Goal: Book appointment/travel/reservation

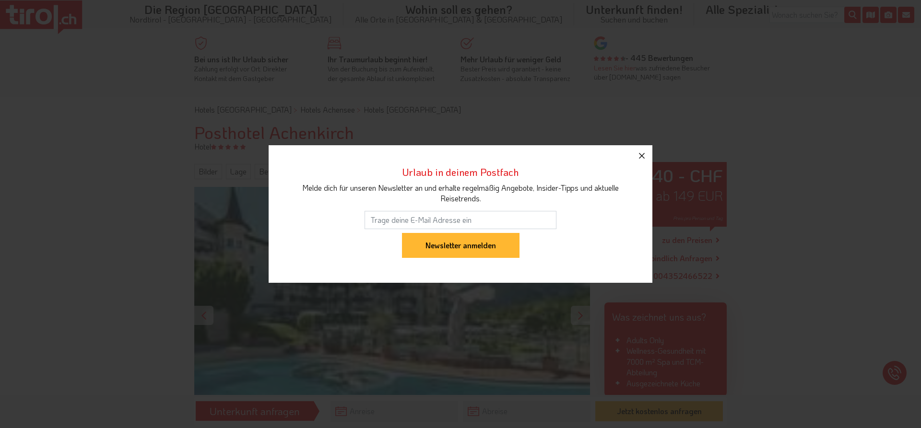
click at [642, 153] on icon "button" at bounding box center [642, 156] width 12 height 12
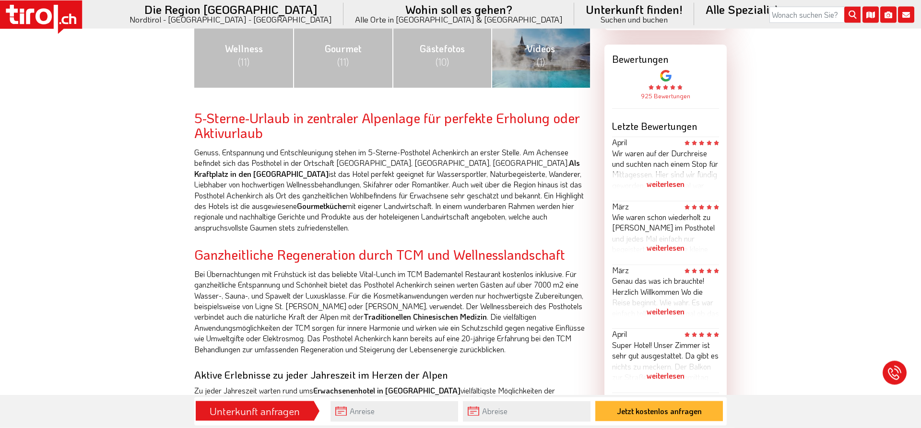
scroll to position [489, 0]
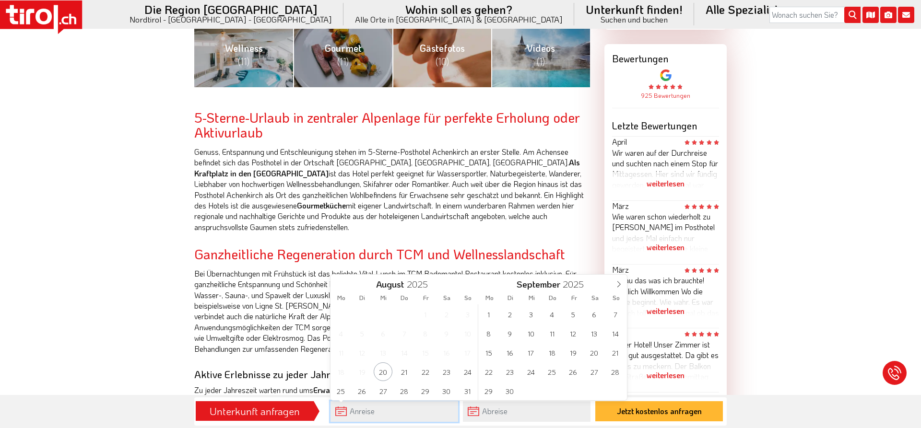
click at [353, 413] on input "text" at bounding box center [395, 412] width 128 height 21
click at [554, 314] on span "4" at bounding box center [552, 314] width 19 height 19
click at [363, 335] on span "9" at bounding box center [362, 333] width 19 height 19
type input "[DATE]"
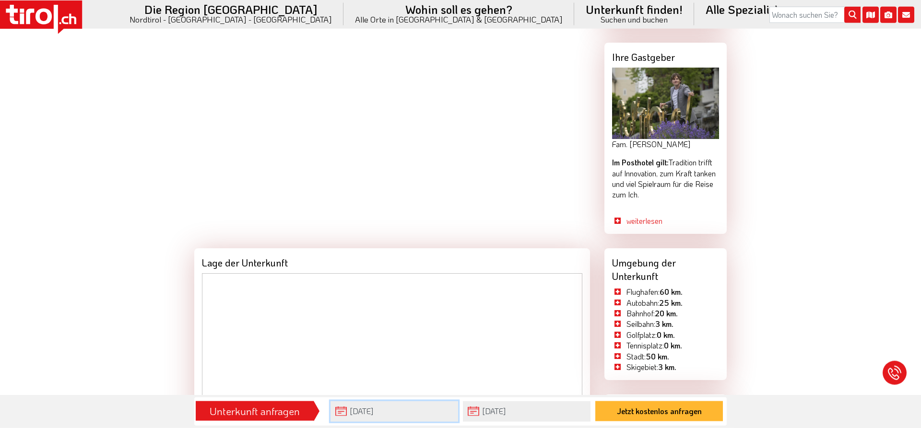
scroll to position [979, 0]
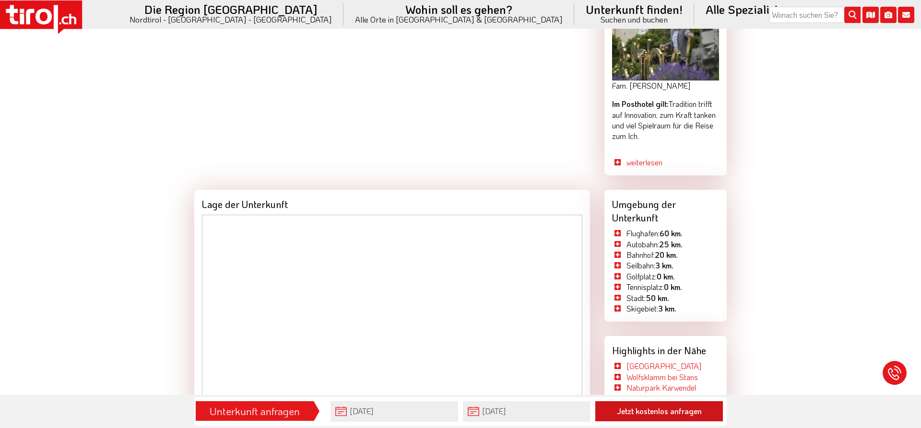
click at [653, 412] on button "Jetzt kostenlos anfragen" at bounding box center [659, 412] width 128 height 20
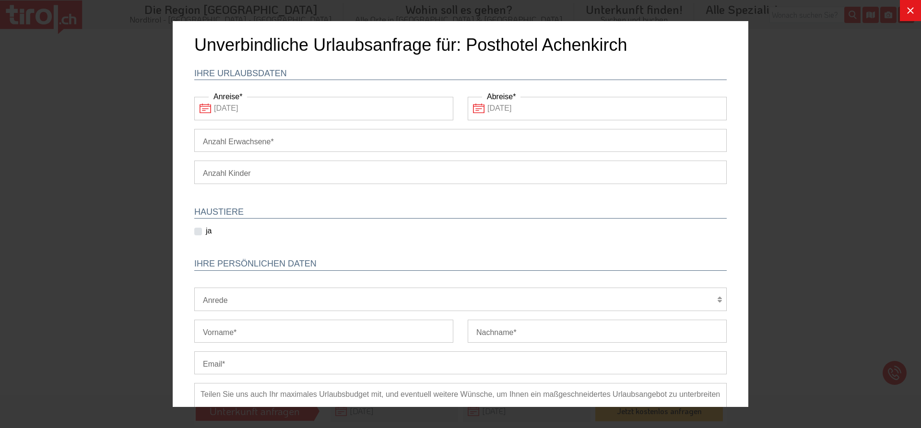
scroll to position [0, 0]
click at [229, 140] on input "Anzahl Erwachsene" at bounding box center [460, 140] width 532 height 23
type input "2"
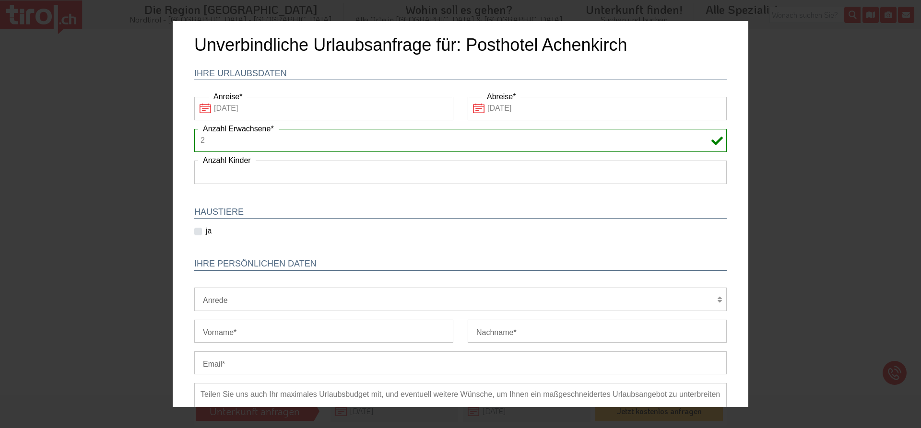
click at [194, 161] on select "1 2 3 4 5 6" at bounding box center [460, 172] width 532 height 23
drag, startPoint x: 225, startPoint y: 173, endPoint x: 220, endPoint y: 303, distance: 129.6
click at [194, 288] on select "Herr Frau Familie" at bounding box center [460, 299] width 532 height 23
select select "Frau"
click option "Frau" at bounding box center [173, 21] width 0 height 0
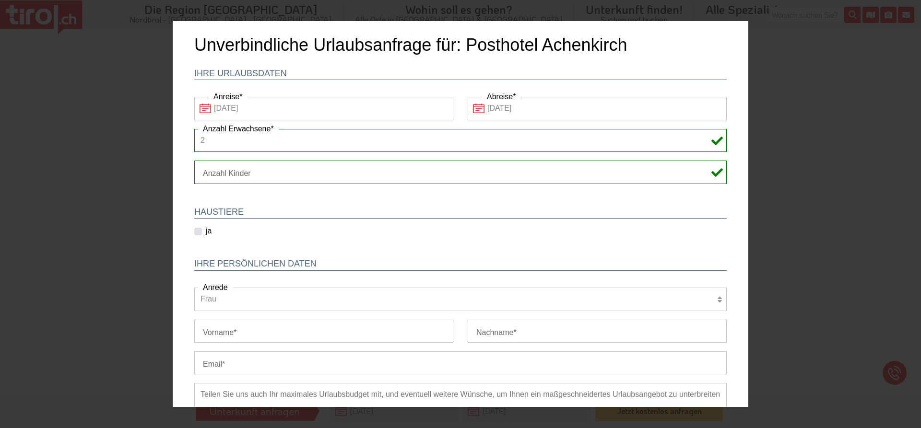
click at [215, 227] on div "ja" at bounding box center [209, 232] width 31 height 12
click at [258, 338] on input "Vorname" at bounding box center [323, 331] width 259 height 23
type input "uschi"
click at [513, 330] on input "Nachname" at bounding box center [597, 331] width 259 height 23
type input "obladen"
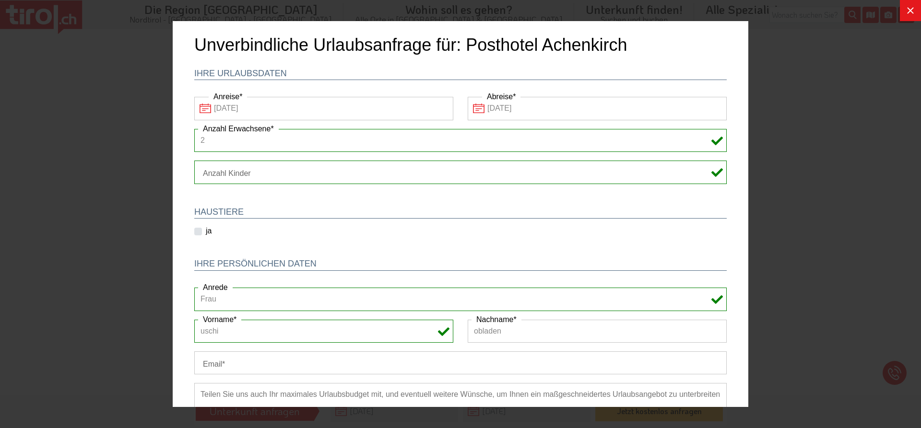
click at [197, 363] on input "Email" at bounding box center [460, 363] width 532 height 23
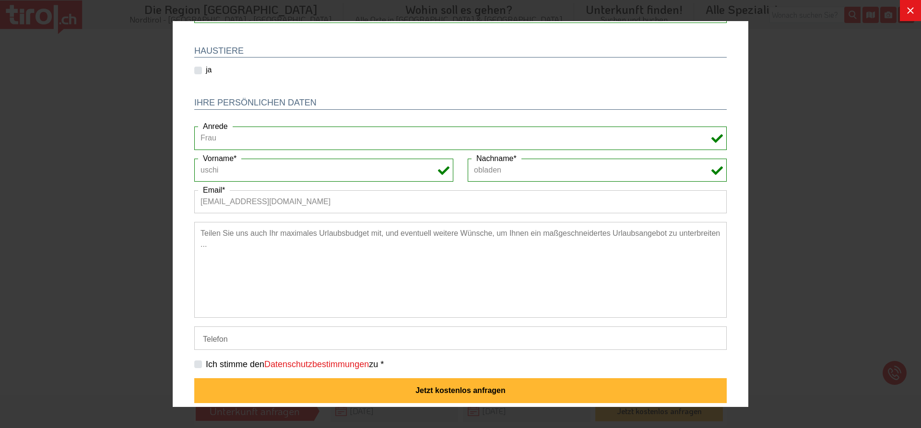
scroll to position [168, 0]
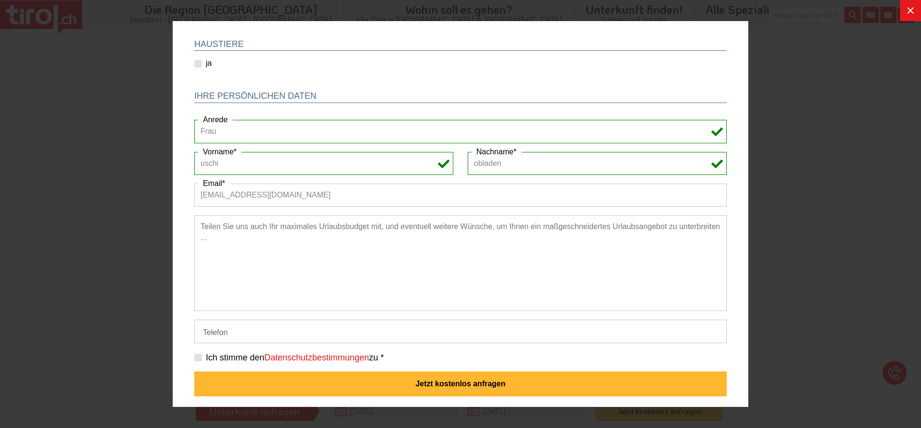
type input "[EMAIL_ADDRESS][DOMAIN_NAME]"
click at [206, 360] on label "Ich stimme den Datenschutzbestimmungen zu *" at bounding box center [295, 358] width 178 height 12
click at [200, 360] on input "Ich stimme den Datenschutzbestimmungen zu *" at bounding box center [462, 358] width 532 height 6
checkbox input "true"
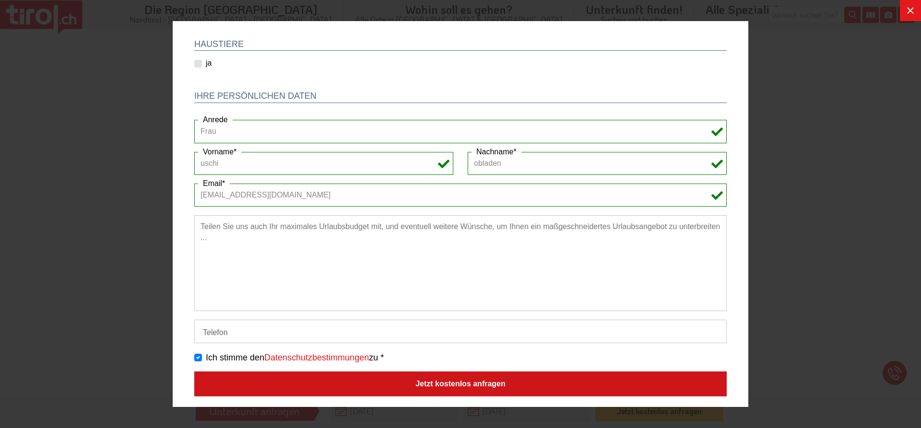
click at [448, 385] on button "Jetzt kostenlos anfragen" at bounding box center [460, 384] width 532 height 25
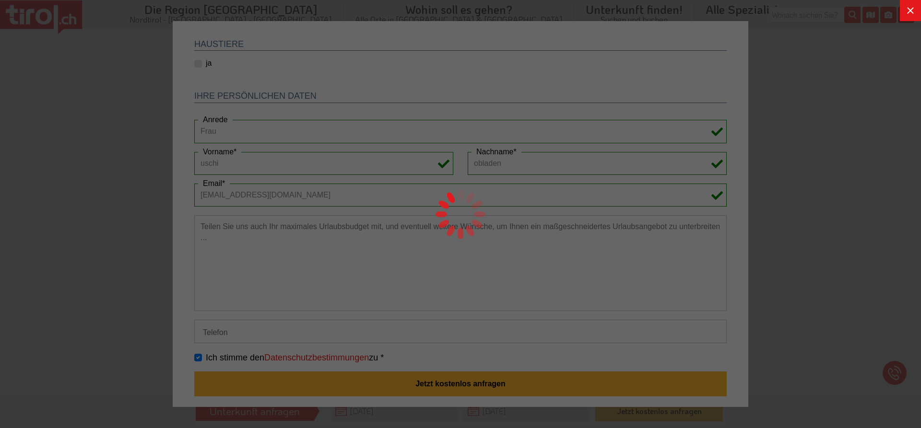
scroll to position [0, 0]
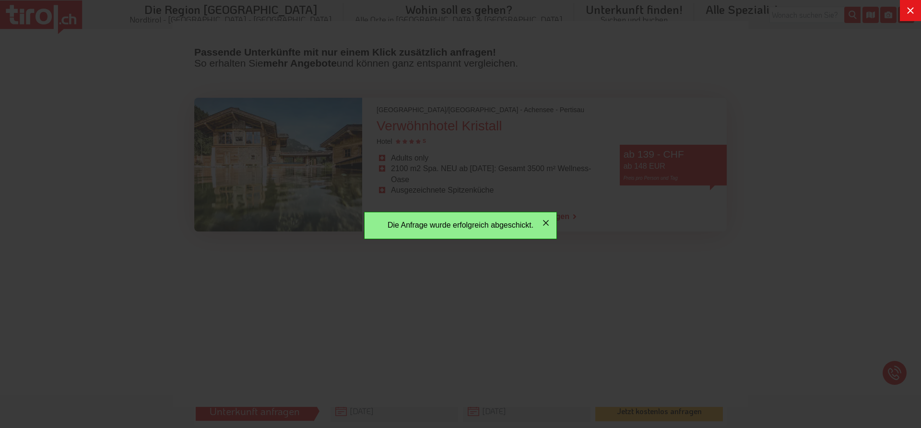
click at [548, 222] on icon "button" at bounding box center [546, 223] width 12 height 12
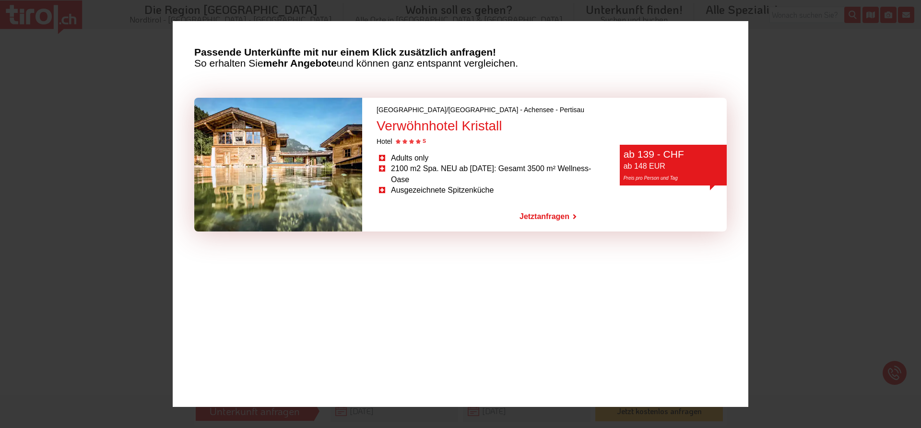
click at [540, 217] on link "Jetzt anfragen" at bounding box center [545, 217] width 50 height 22
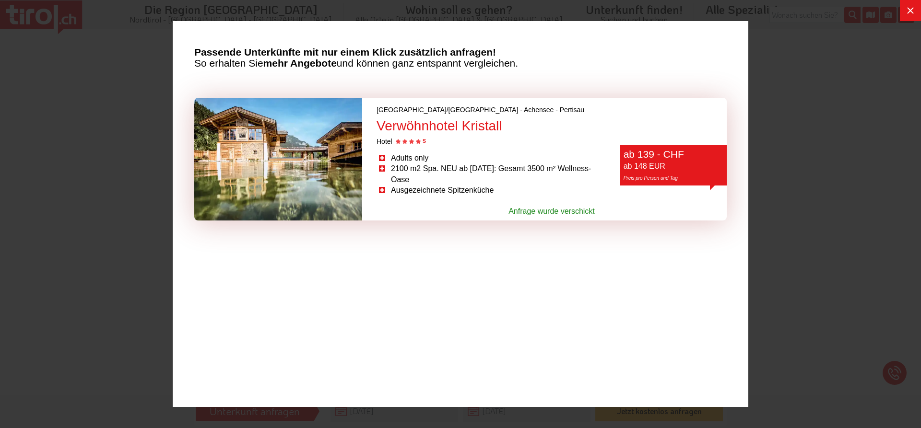
click at [908, 15] on icon at bounding box center [911, 11] width 12 height 12
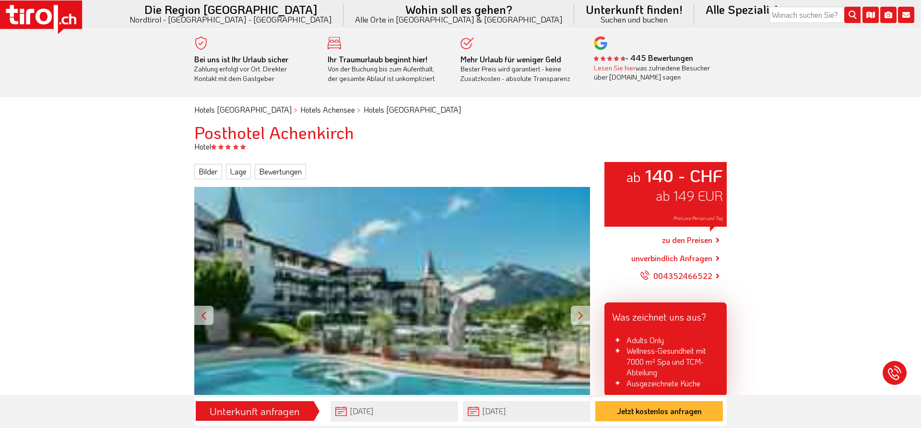
click at [684, 241] on link "zu den Preisen" at bounding box center [687, 241] width 50 height 24
click at [681, 239] on link "zu den Preisen" at bounding box center [687, 241] width 50 height 24
click at [683, 239] on link "zu den Preisen" at bounding box center [687, 241] width 50 height 24
